Goal: Information Seeking & Learning: Learn about a topic

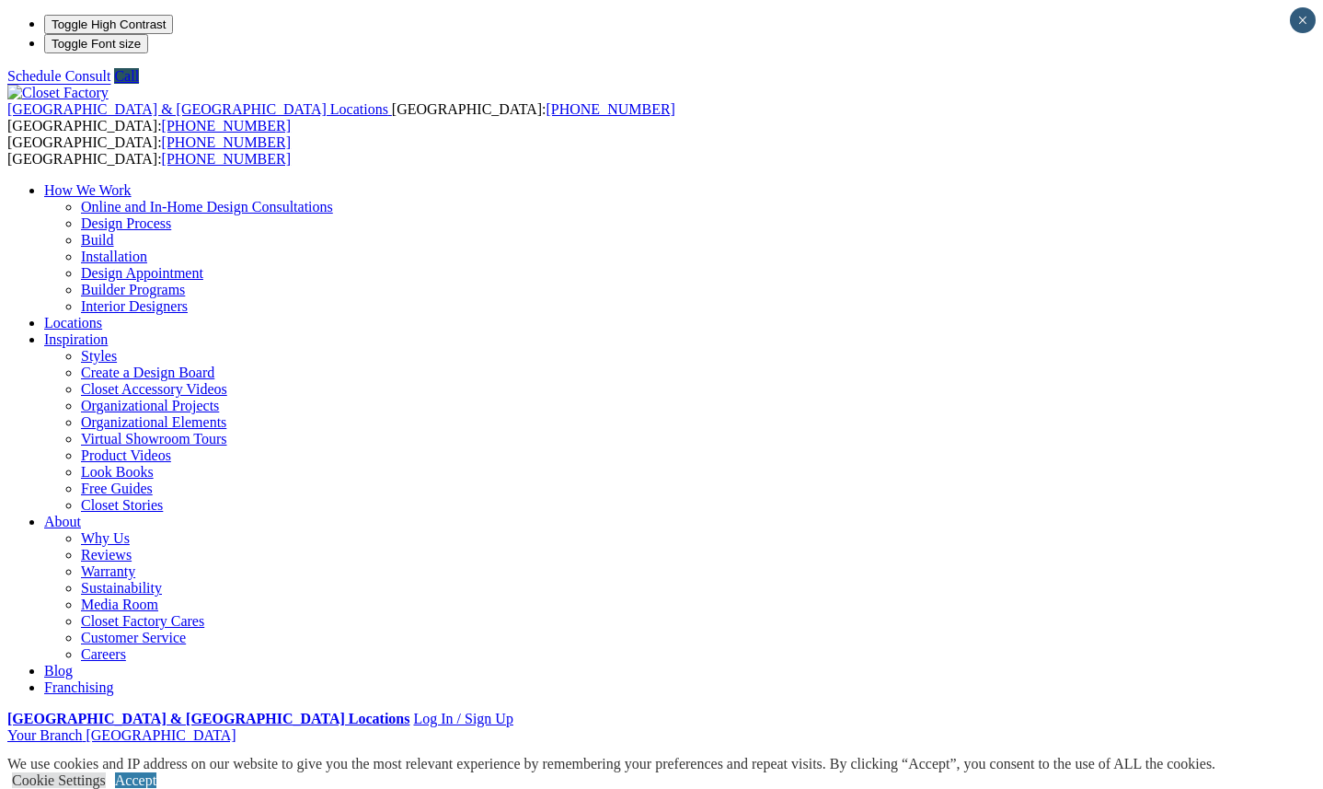
click at [112, 775] on link "Closet Organizers" at bounding box center [134, 783] width 106 height 16
click at [92, 758] on link "Custom Closets" at bounding box center [90, 766] width 93 height 16
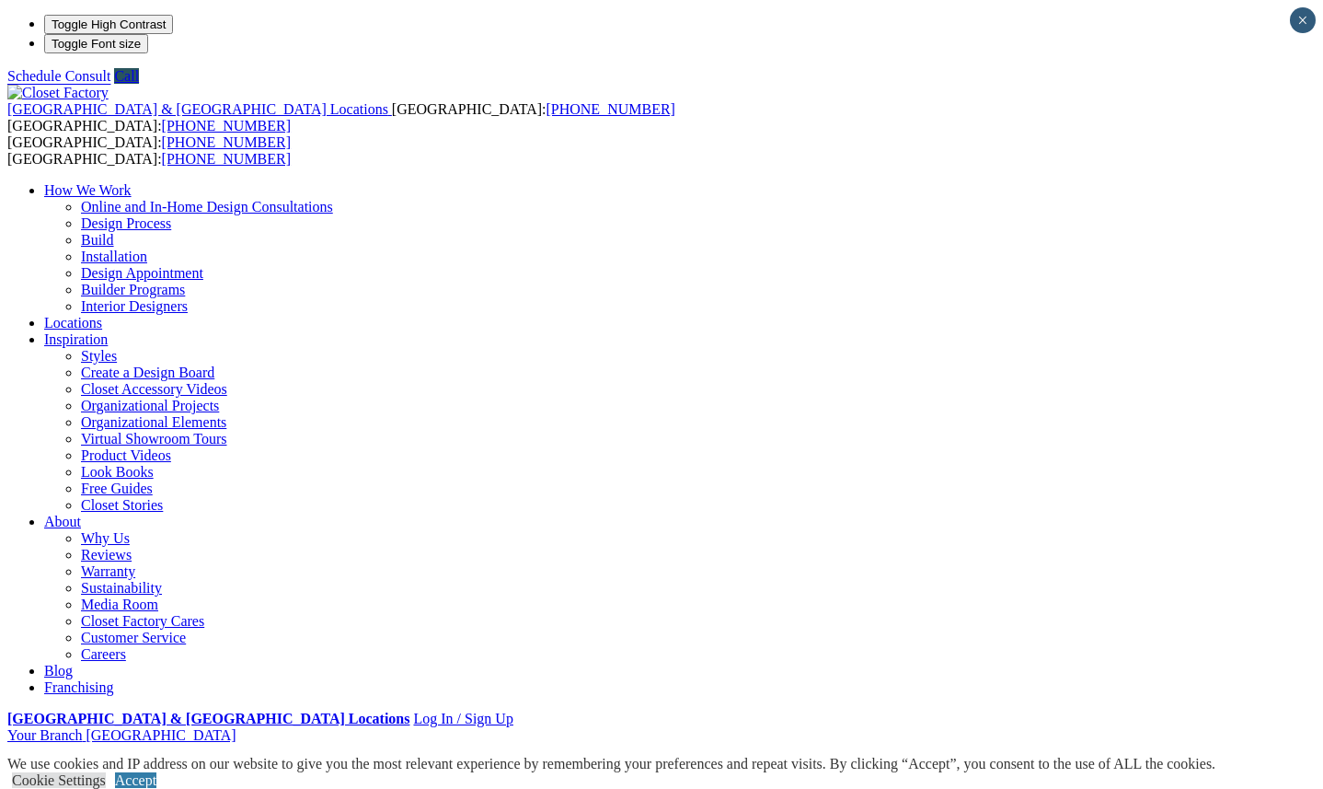
drag, startPoint x: 1273, startPoint y: 439, endPoint x: 1157, endPoint y: 387, distance: 127.3
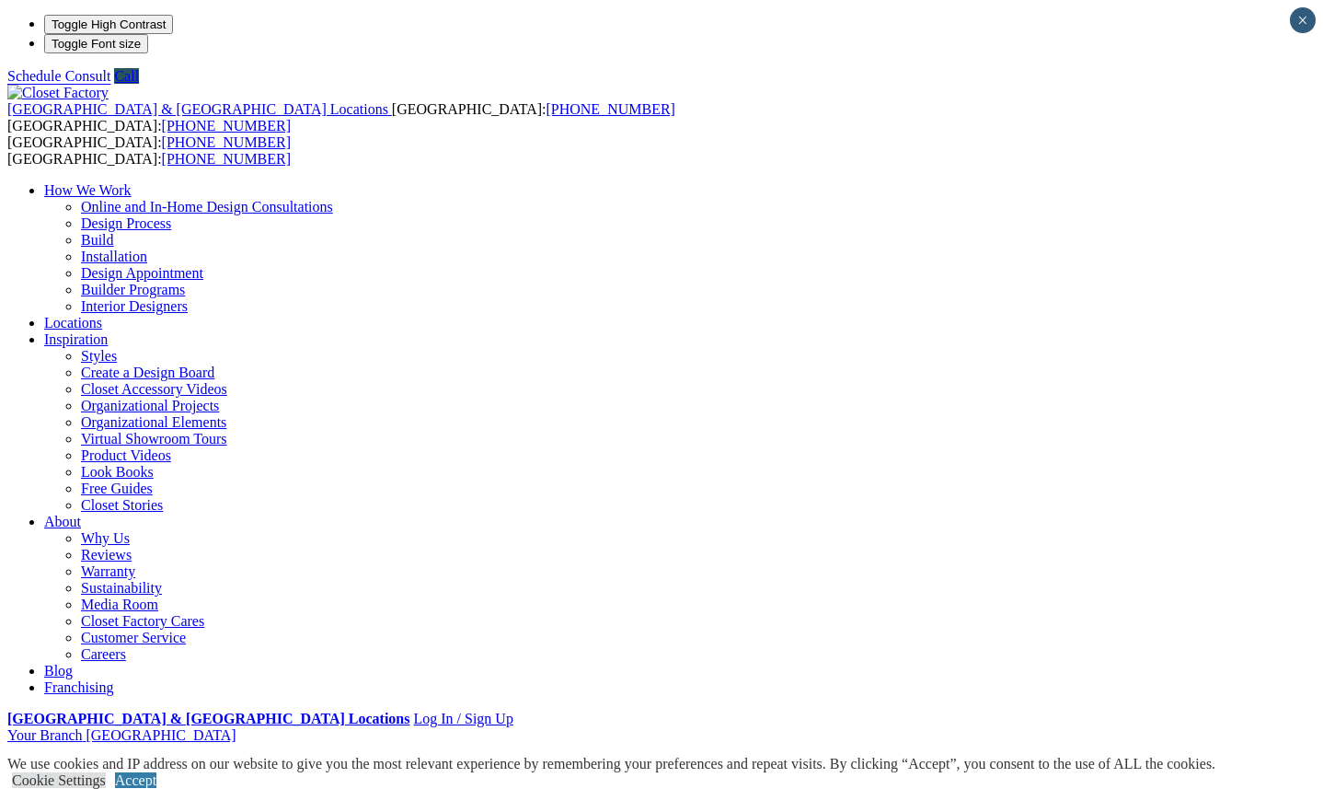
click at [106, 772] on link "Cookie Settings" at bounding box center [59, 780] width 94 height 16
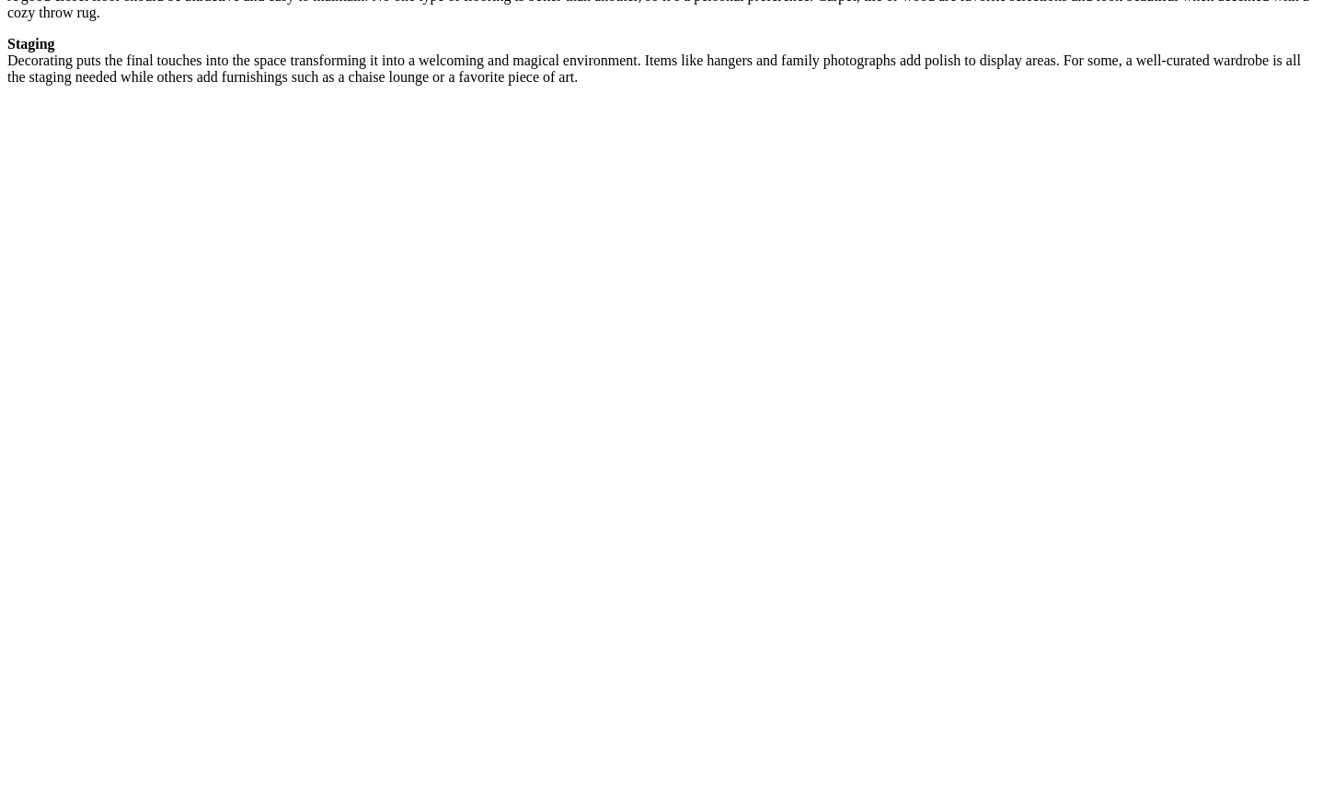
scroll to position [3208, 0]
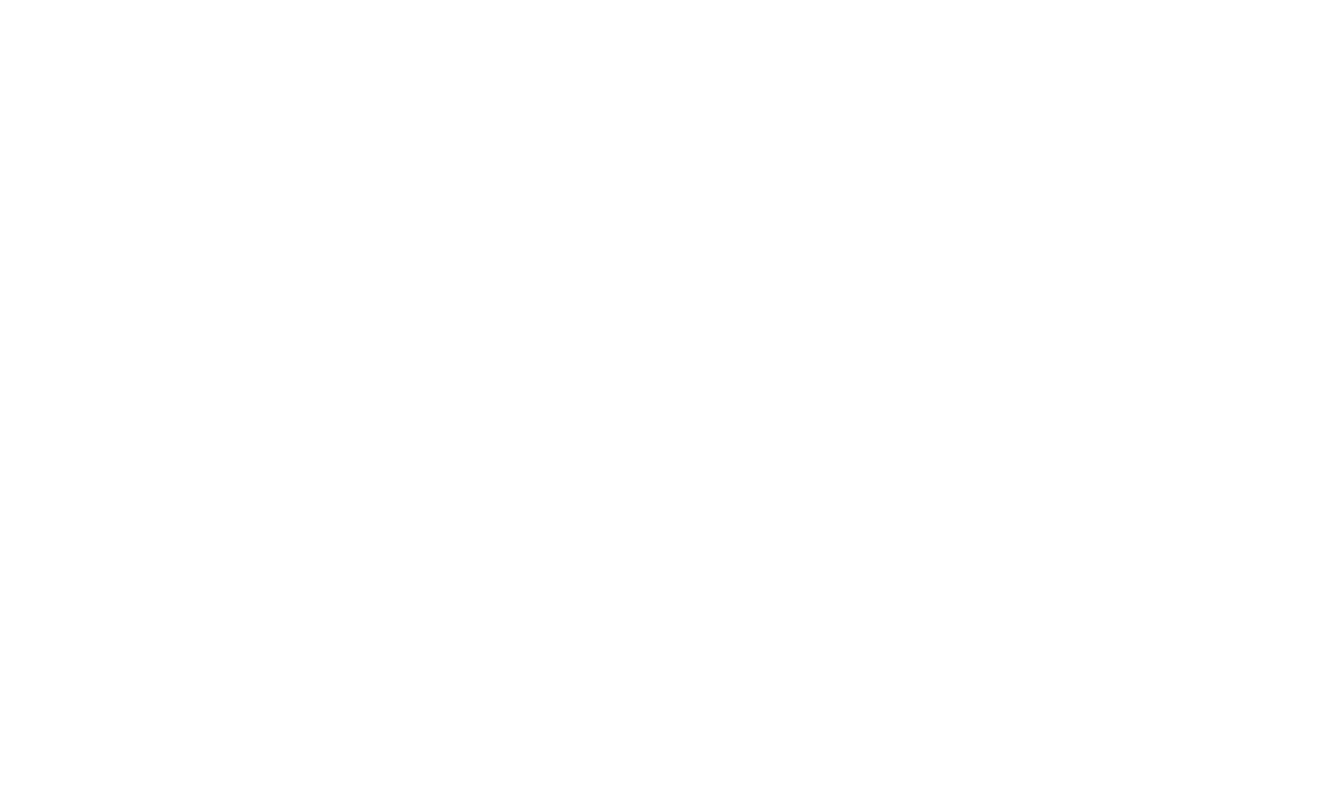
scroll to position [4150, 0]
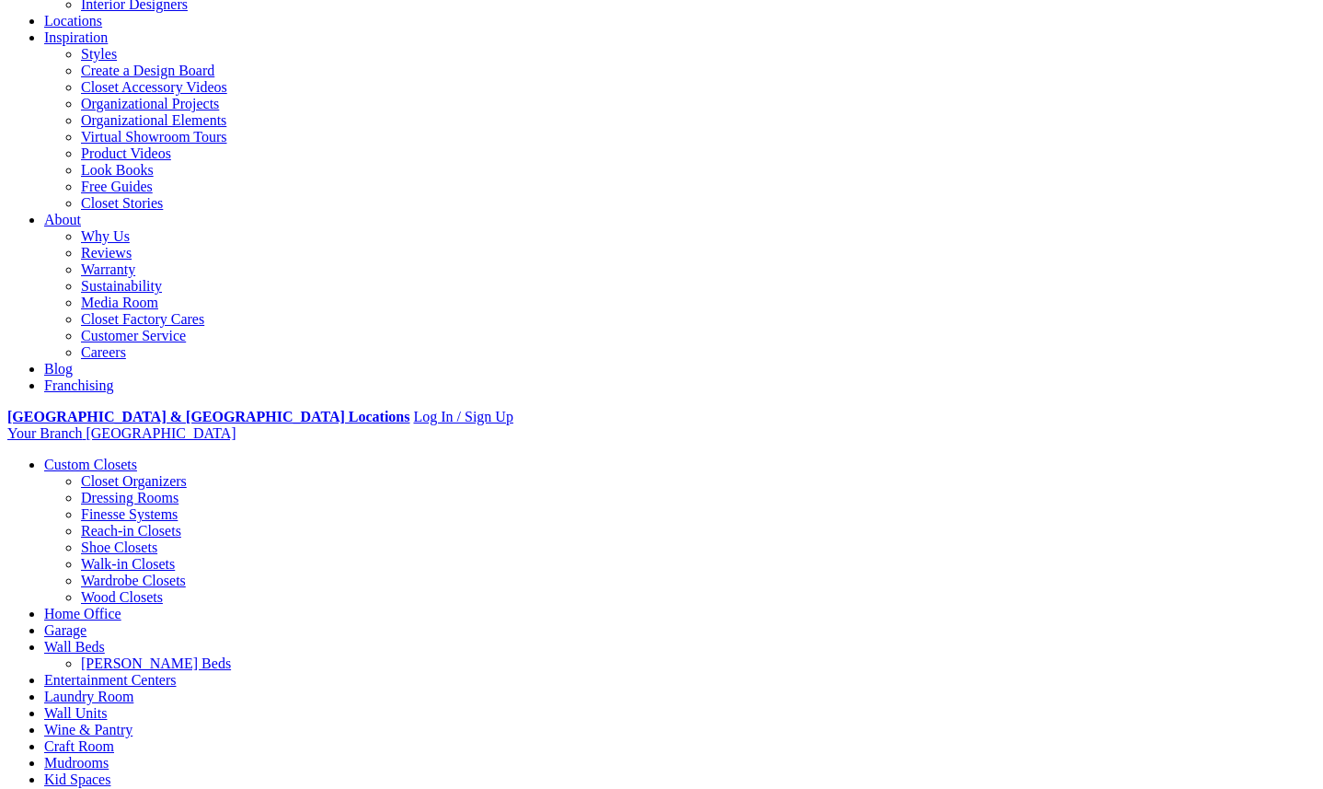
scroll to position [304, 0]
drag, startPoint x: 434, startPoint y: 499, endPoint x: 604, endPoint y: 501, distance: 169.4
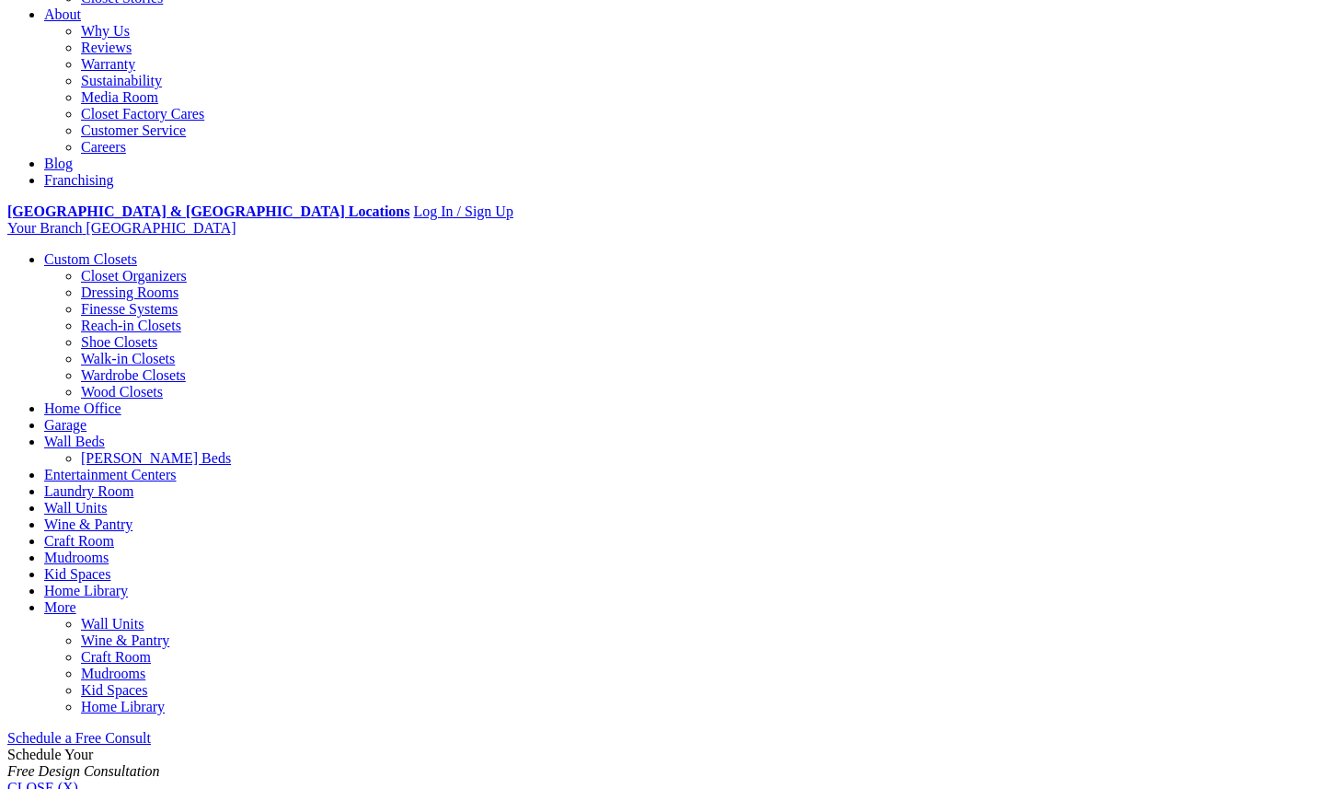
scroll to position [510, 0]
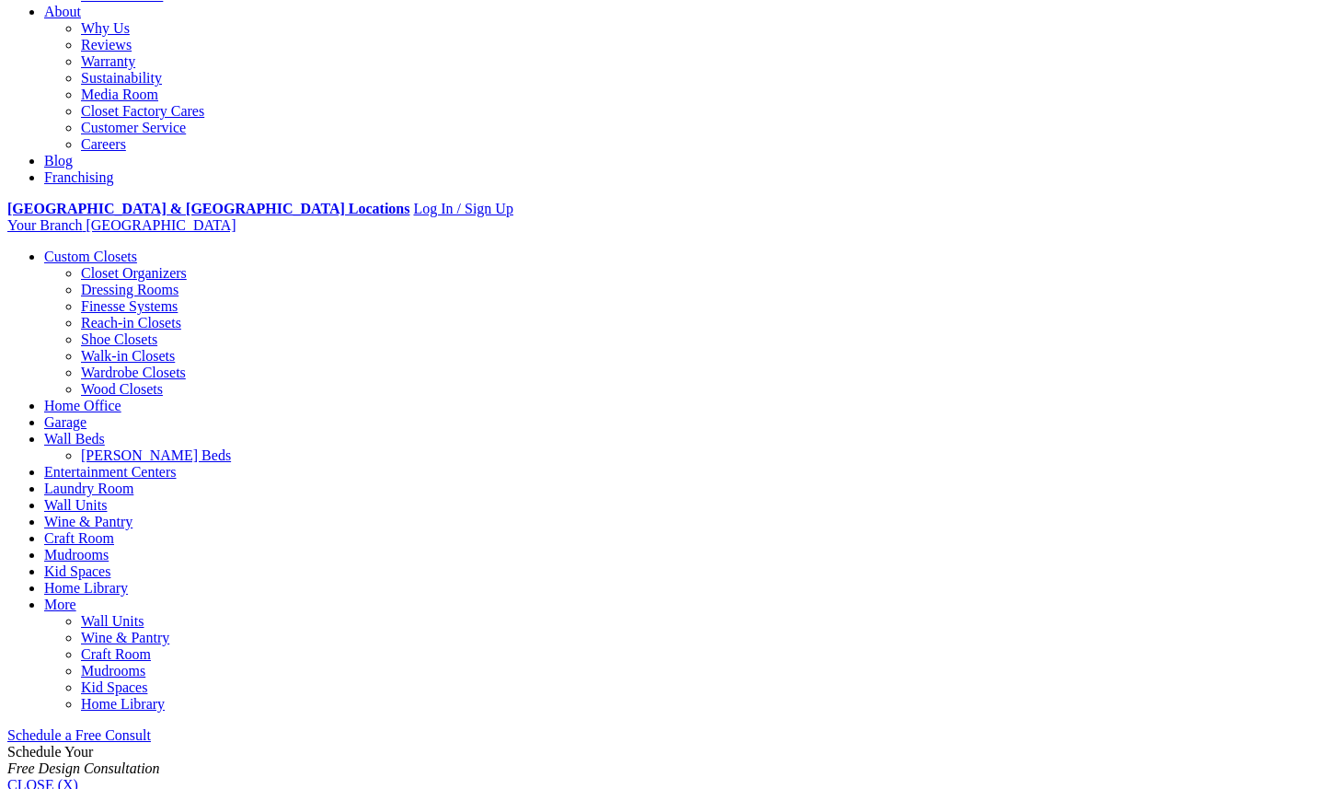
drag, startPoint x: 411, startPoint y: 490, endPoint x: 862, endPoint y: 580, distance: 459.9
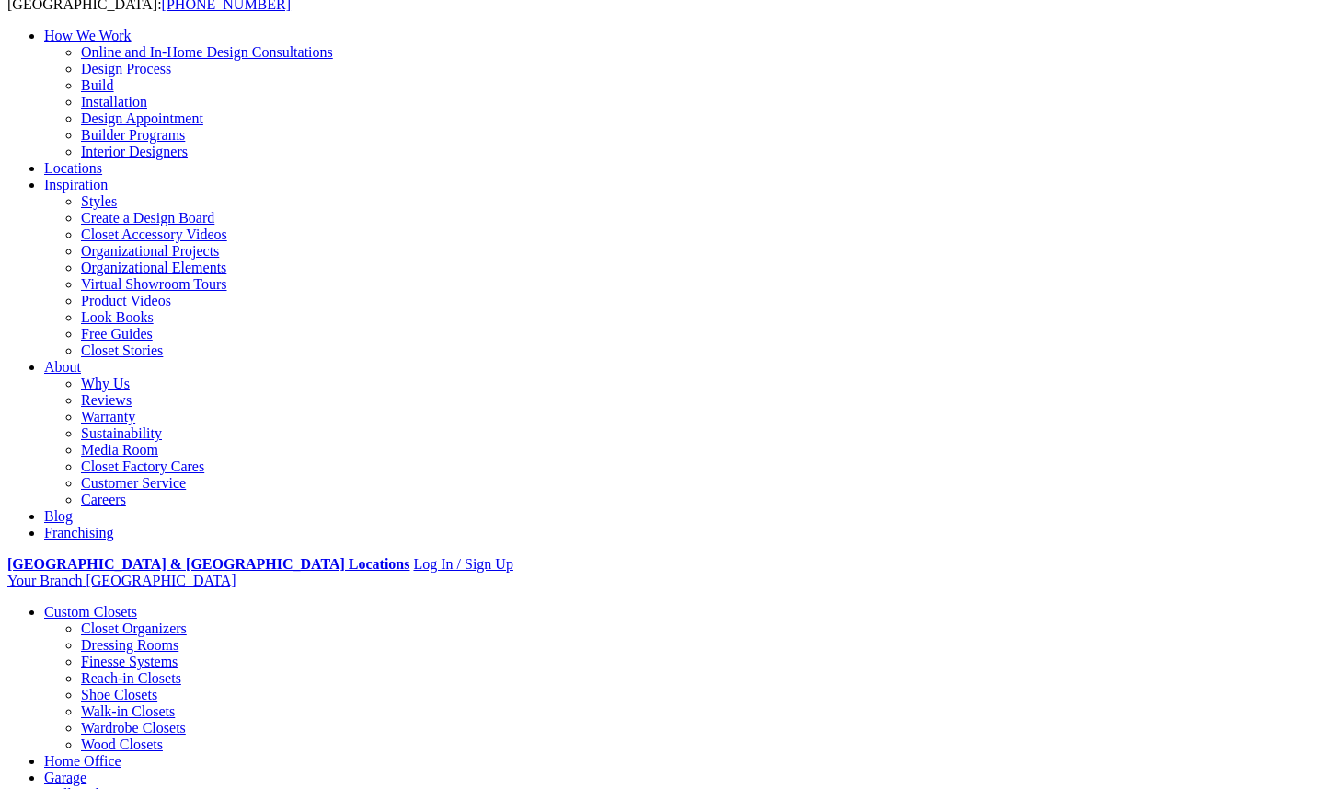
scroll to position [150, 0]
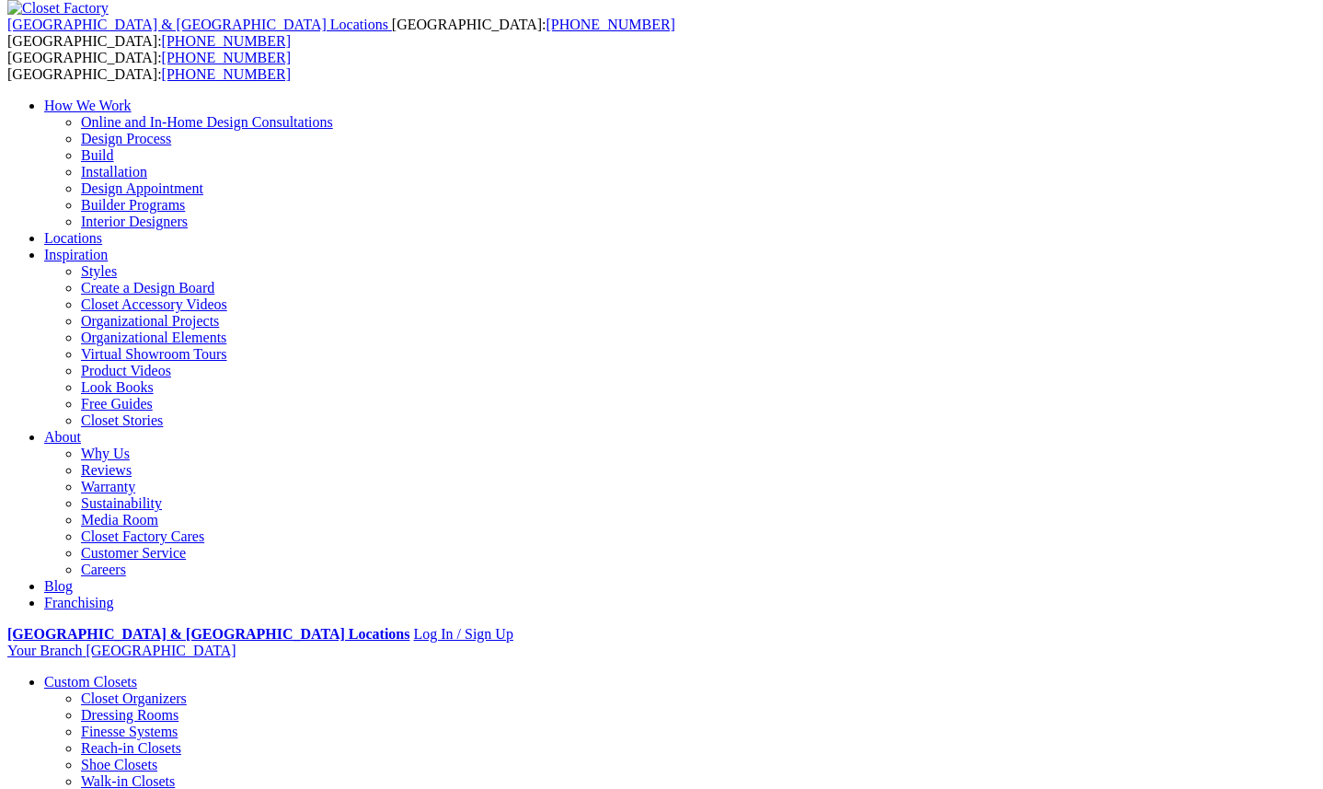
scroll to position [81, 0]
